Goal: Information Seeking & Learning: Compare options

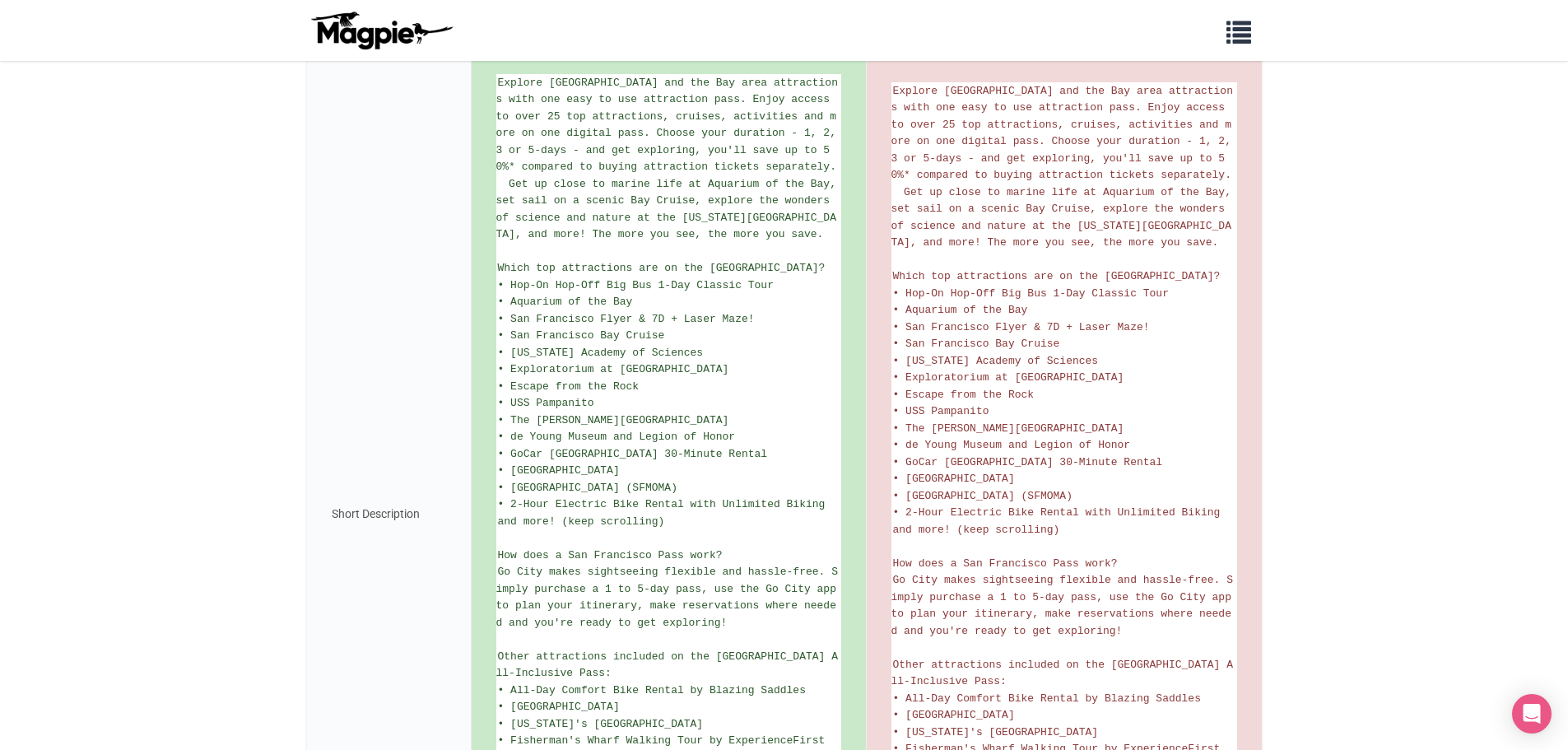
scroll to position [628, 0]
